Goal: Task Accomplishment & Management: Manage account settings

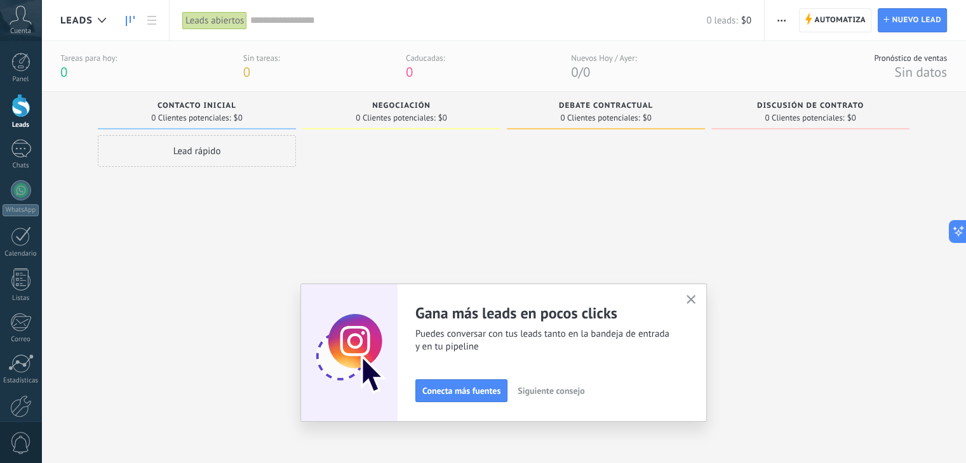
click at [33, 23] on div "Cuenta" at bounding box center [20, 20] width 41 height 41
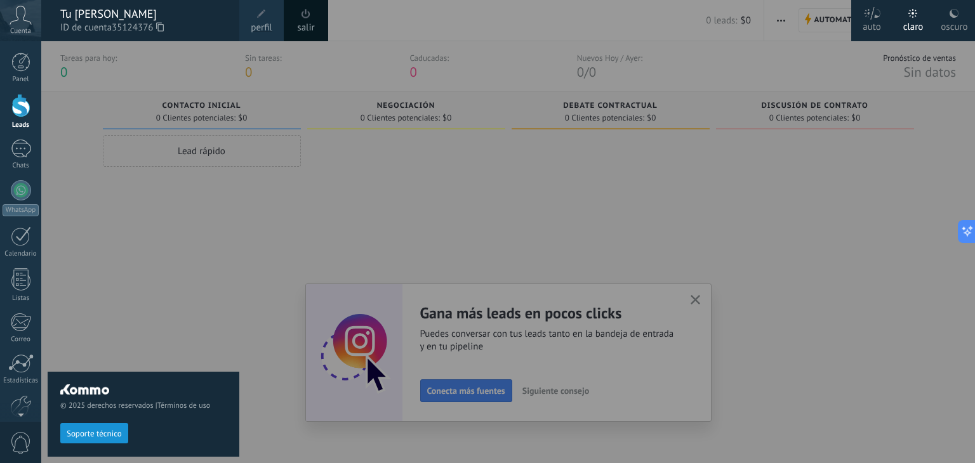
click at [262, 29] on span "perfil" at bounding box center [261, 28] width 21 height 14
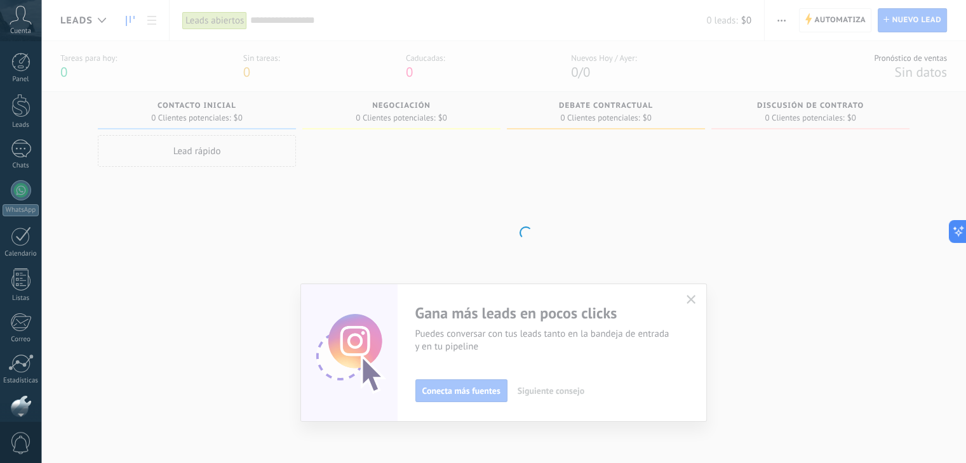
scroll to position [64, 0]
